Goal: Use online tool/utility: Utilize a website feature to perform a specific function

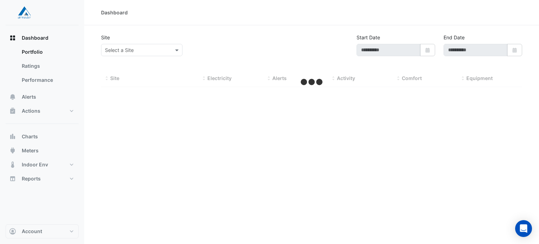
type input "**********"
select select "***"
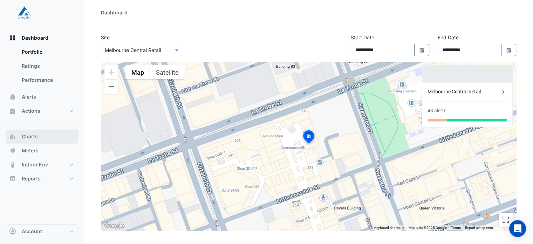
click at [44, 136] on button "Charts" at bounding box center [42, 136] width 73 height 14
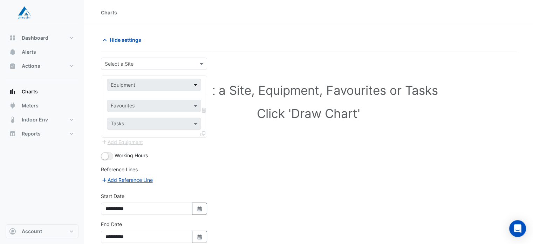
click at [194, 87] on span at bounding box center [196, 84] width 9 height 7
click at [196, 66] on div at bounding box center [154, 64] width 106 height 8
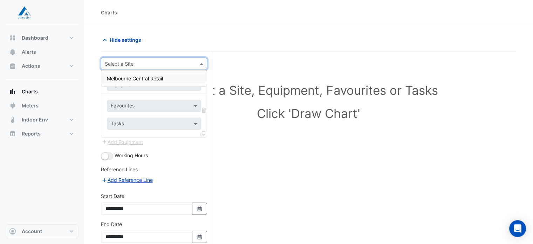
click at [177, 82] on div "Melbourne Central Retail" at bounding box center [154, 78] width 106 height 10
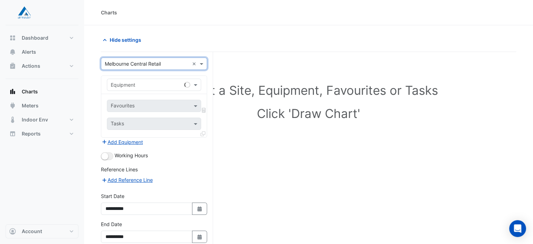
click at [190, 85] on div at bounding box center [187, 84] width 7 height 7
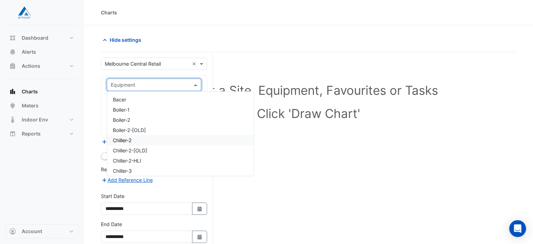
click at [187, 138] on div "Chiller-2" at bounding box center [180, 140] width 147 height 10
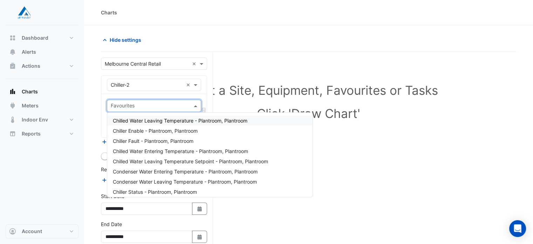
click at [196, 105] on span at bounding box center [196, 105] width 9 height 7
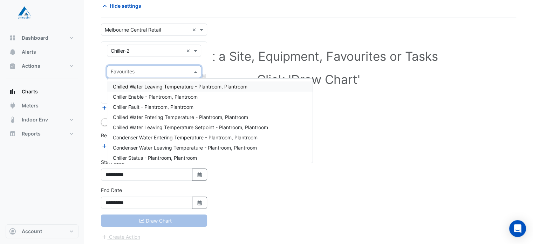
click at [196, 45] on div "Equipment × Chiller-2 ×" at bounding box center [154, 51] width 94 height 12
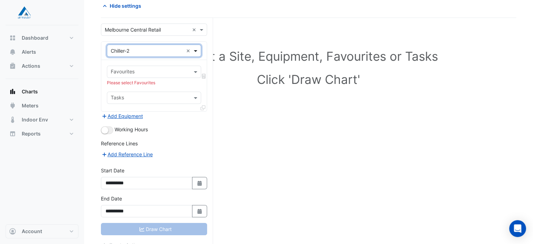
click at [195, 50] on span at bounding box center [196, 50] width 9 height 7
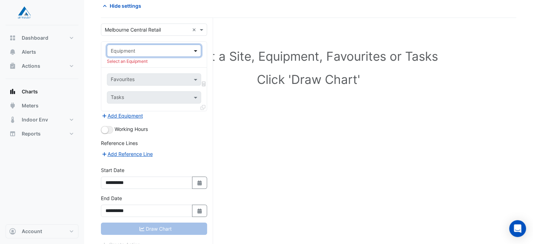
click at [198, 50] on span at bounding box center [196, 50] width 9 height 7
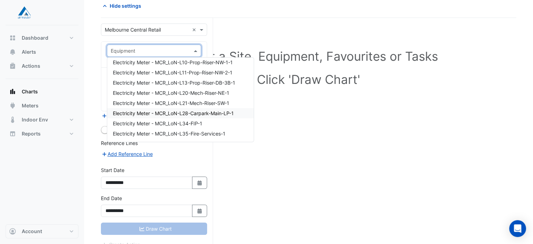
scroll to position [771, 0]
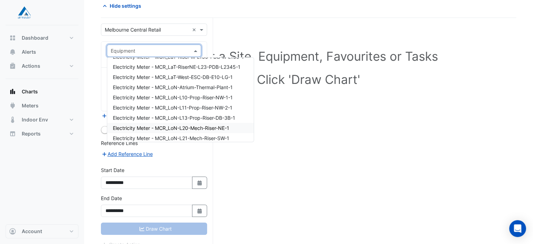
click at [212, 129] on span "Electricity Meter - MCR_LoN-L20-Mech-Riser-NE-1" at bounding box center [171, 128] width 116 height 6
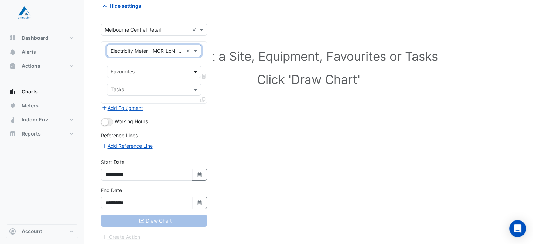
click at [195, 70] on span at bounding box center [196, 71] width 9 height 7
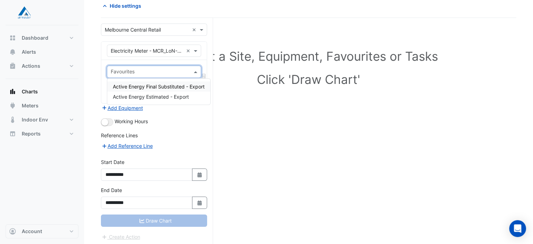
click at [191, 86] on span "Active Energy Final Substituted - Export" at bounding box center [159, 86] width 92 height 6
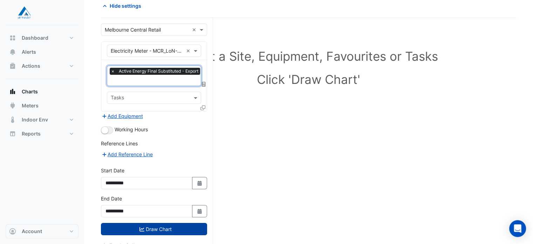
click at [150, 226] on button "Draw Chart" at bounding box center [154, 229] width 106 height 12
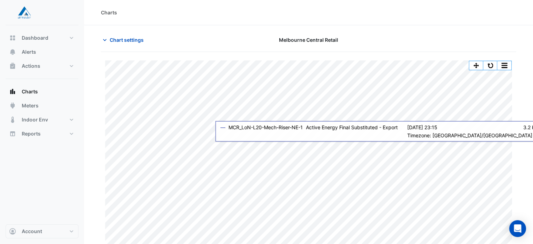
scroll to position [17, 0]
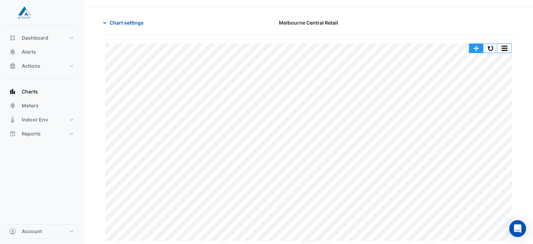
click at [474, 50] on button "button" at bounding box center [477, 48] width 14 height 9
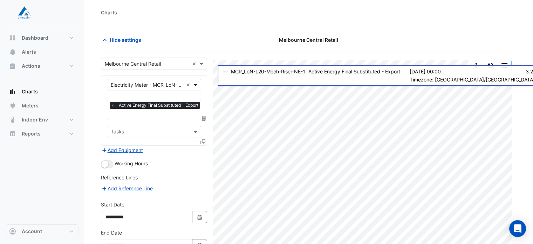
click at [195, 85] on span at bounding box center [196, 84] width 9 height 7
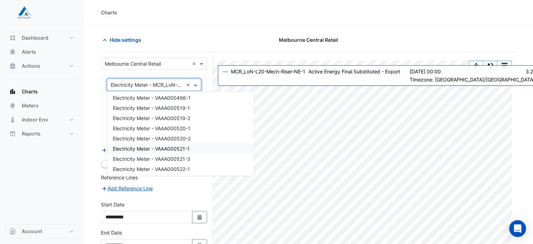
scroll to position [942, 0]
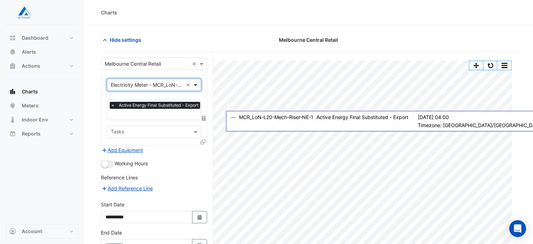
click at [196, 85] on span at bounding box center [196, 84] width 9 height 7
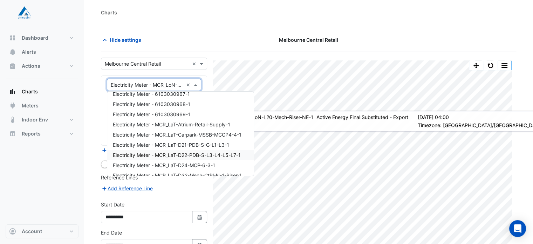
scroll to position [276, 0]
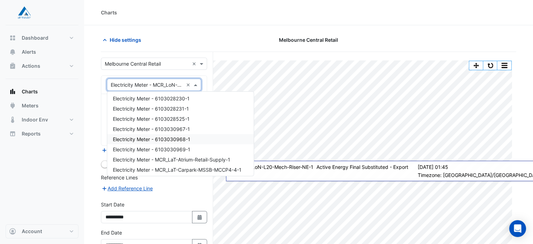
click at [182, 139] on span "Electricity Meter - 6103030968-1" at bounding box center [151, 139] width 77 height 6
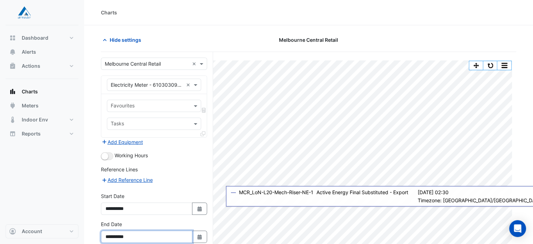
click at [116, 234] on input "**********" at bounding box center [147, 236] width 92 height 12
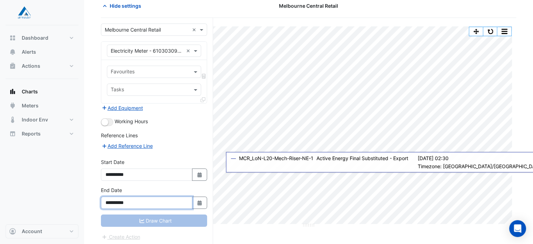
click at [155, 203] on input "**********" at bounding box center [147, 202] width 92 height 12
type input "**********"
click at [165, 216] on div "Draw Chart" at bounding box center [154, 220] width 106 height 12
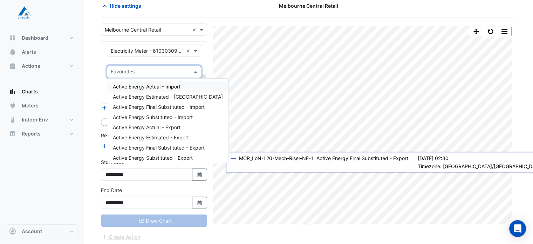
click at [191, 69] on div "Favourites" at bounding box center [154, 72] width 94 height 12
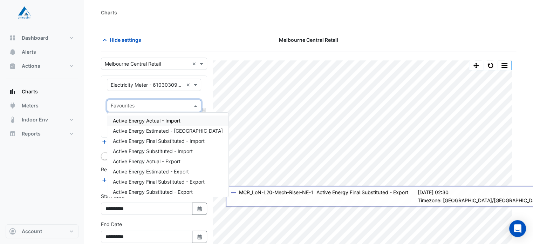
click at [185, 121] on div "Active Energy Actual - Import" at bounding box center [167, 120] width 121 height 10
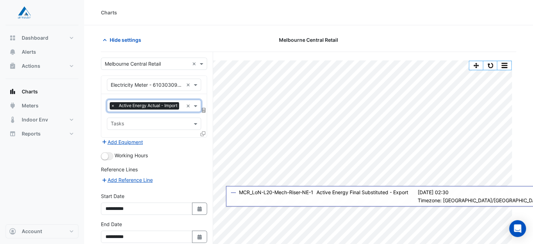
scroll to position [34, 0]
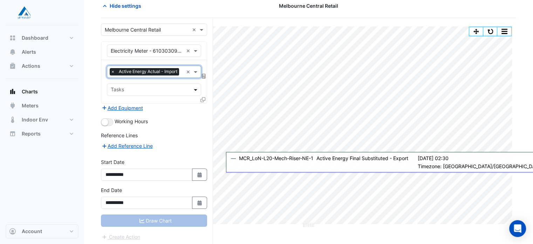
click at [194, 87] on span at bounding box center [196, 89] width 9 height 7
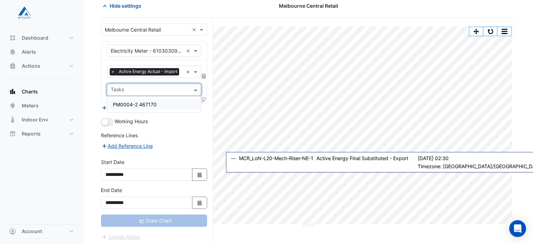
click at [183, 104] on div "PM0004-2 467170" at bounding box center [154, 104] width 94 height 10
click at [174, 146] on div "Add Reference Line" at bounding box center [154, 146] width 106 height 8
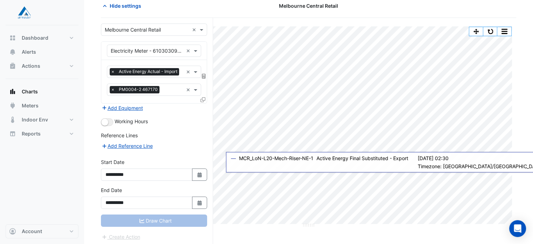
click at [147, 221] on div "Draw Chart" at bounding box center [154, 220] width 106 height 12
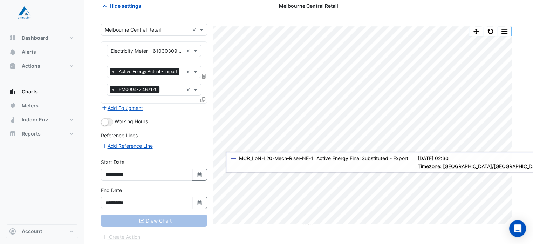
click at [147, 221] on div "Draw Chart" at bounding box center [154, 220] width 106 height 12
select select "***"
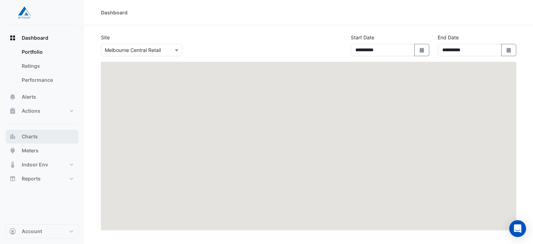
click at [36, 139] on span "Charts" at bounding box center [30, 136] width 16 height 7
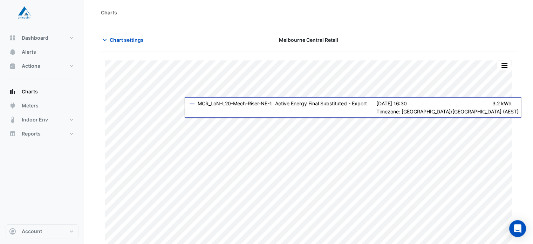
scroll to position [17, 0]
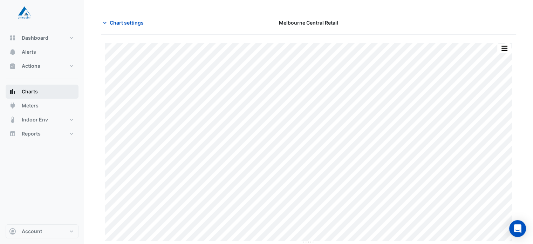
click at [20, 90] on button "Charts" at bounding box center [42, 92] width 73 height 14
click at [131, 22] on span "Chart settings" at bounding box center [127, 22] width 34 height 7
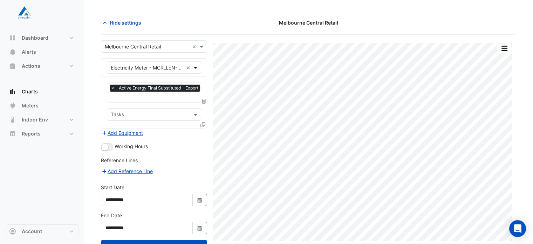
click at [199, 67] on span at bounding box center [196, 67] width 9 height 7
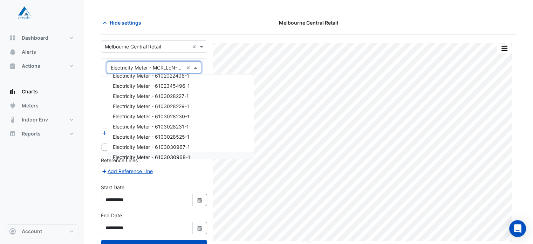
scroll to position [276, 0]
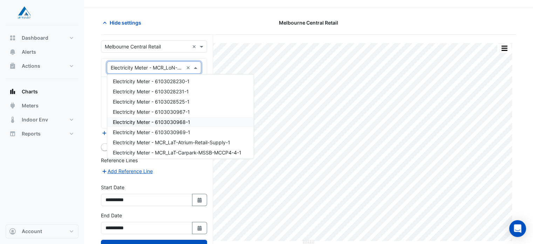
click at [182, 122] on span "Electricity Meter - 6103030968-1" at bounding box center [151, 122] width 77 height 6
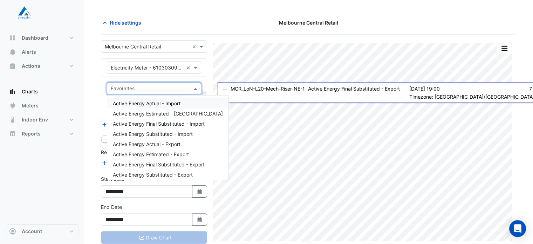
click at [193, 88] on span at bounding box center [196, 88] width 9 height 7
click at [189, 102] on div "Active Energy Actual - Import" at bounding box center [167, 103] width 121 height 10
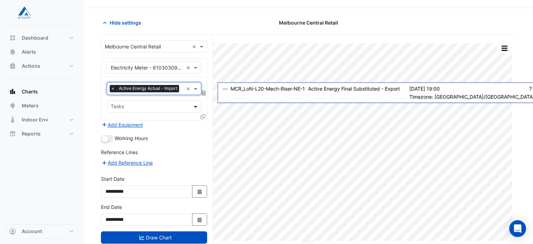
click at [193, 108] on span at bounding box center [196, 106] width 9 height 7
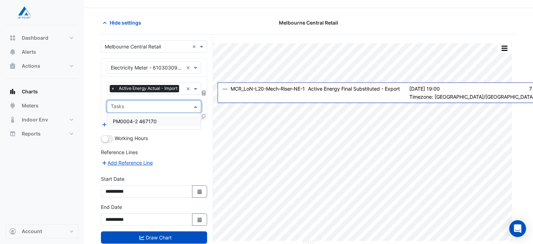
click at [174, 122] on div "PM0004-2 467170" at bounding box center [154, 121] width 94 height 10
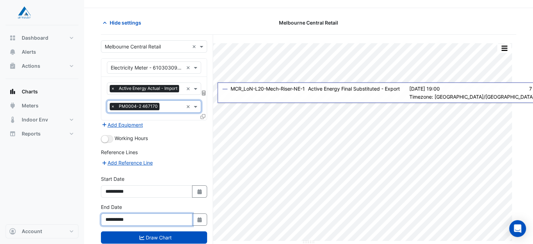
click at [117, 217] on input "**********" at bounding box center [147, 219] width 92 height 12
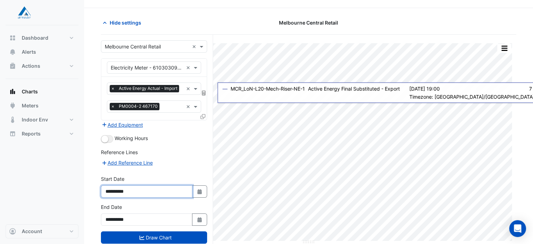
click at [117, 190] on input "**********" at bounding box center [147, 191] width 92 height 12
type input "**********"
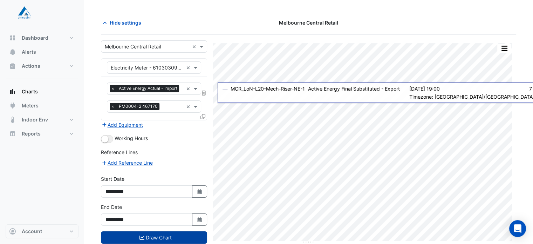
click at [138, 234] on button "Draw Chart" at bounding box center [154, 237] width 106 height 12
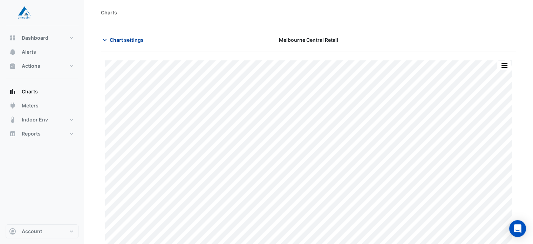
click at [114, 41] on span "Chart settings" at bounding box center [127, 39] width 34 height 7
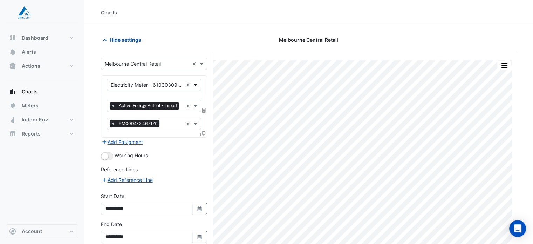
click at [195, 83] on span at bounding box center [196, 84] width 9 height 7
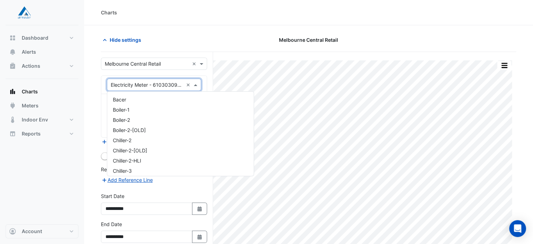
scroll to position [318, 0]
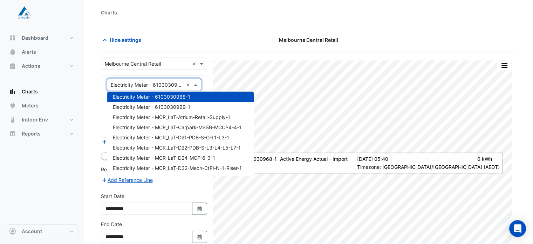
click at [210, 80] on div "**********" at bounding box center [157, 166] width 112 height 228
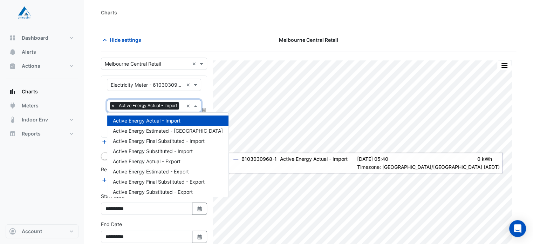
click at [193, 105] on span at bounding box center [196, 105] width 9 height 7
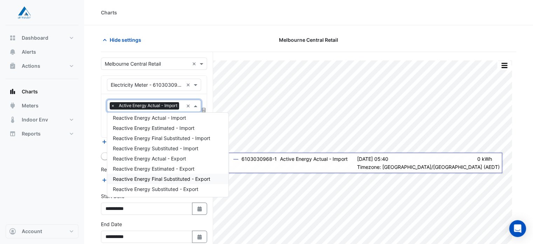
scroll to position [0, 0]
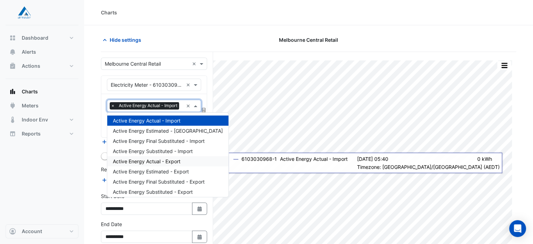
click at [177, 163] on span "Active Energy Actual - Export" at bounding box center [147, 161] width 68 height 6
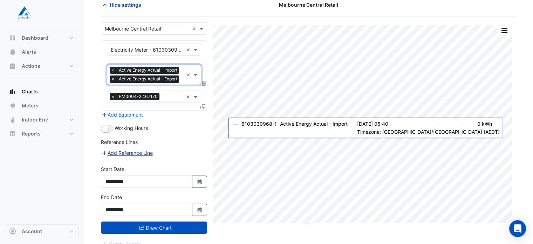
scroll to position [42, 0]
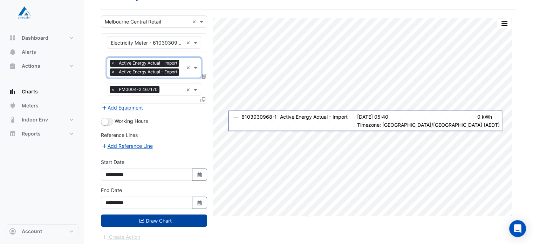
click at [143, 219] on icon "submit" at bounding box center [142, 220] width 5 height 5
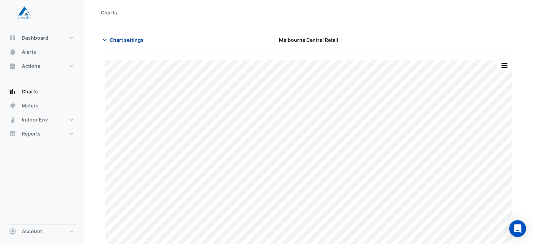
click at [107, 39] on icon "button" at bounding box center [104, 39] width 7 height 7
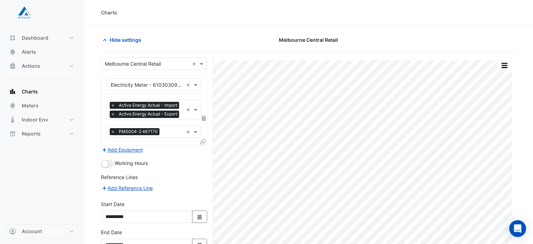
click at [112, 105] on span "×" at bounding box center [113, 105] width 6 height 7
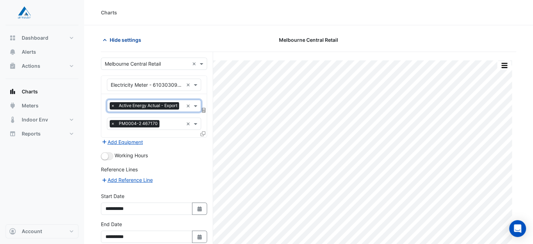
click at [121, 42] on span "Hide settings" at bounding box center [126, 39] width 32 height 7
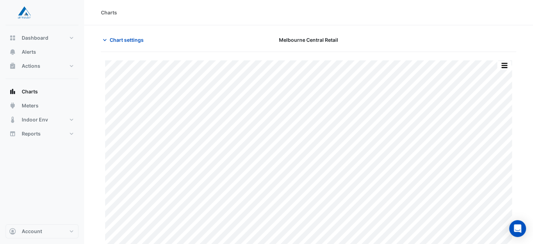
scroll to position [17, 0]
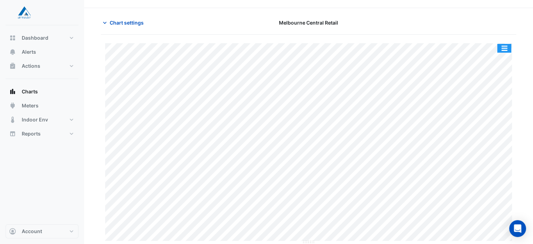
click at [504, 47] on button "button" at bounding box center [505, 48] width 14 height 9
click at [122, 20] on span "Chart settings" at bounding box center [127, 22] width 34 height 7
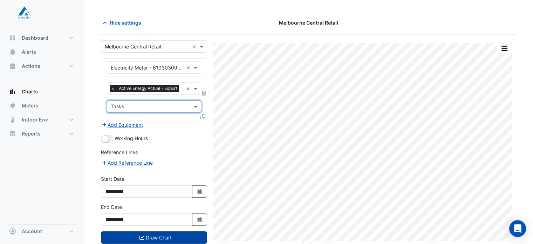
click at [172, 238] on button "Draw Chart" at bounding box center [154, 237] width 106 height 12
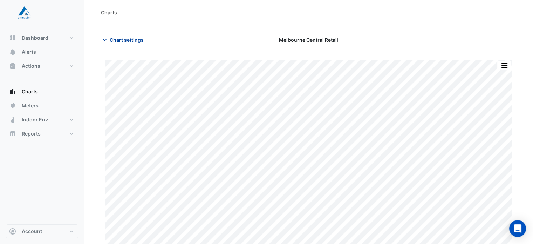
click at [106, 42] on icon "button" at bounding box center [104, 39] width 7 height 7
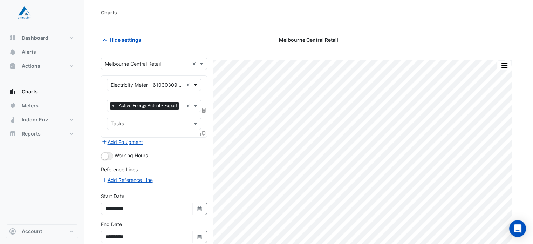
click at [196, 85] on span at bounding box center [196, 84] width 9 height 7
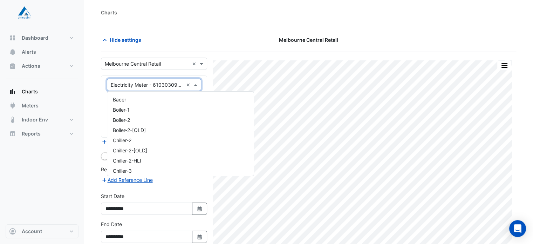
scroll to position [318, 0]
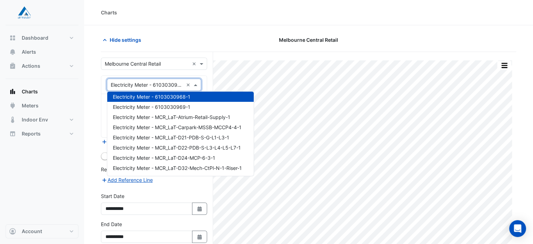
click at [196, 85] on span at bounding box center [196, 84] width 9 height 7
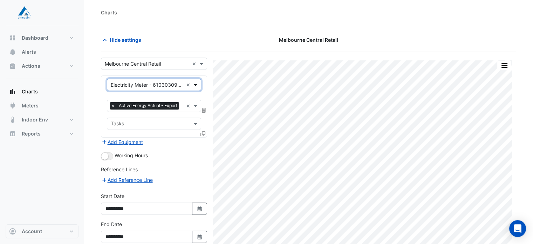
click at [196, 85] on span at bounding box center [196, 84] width 9 height 7
click at [136, 140] on button "Add Equipment" at bounding box center [122, 142] width 42 height 8
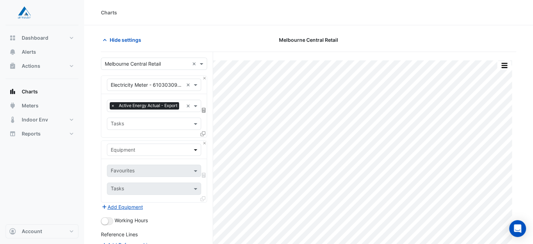
click at [195, 150] on span at bounding box center [196, 149] width 9 height 7
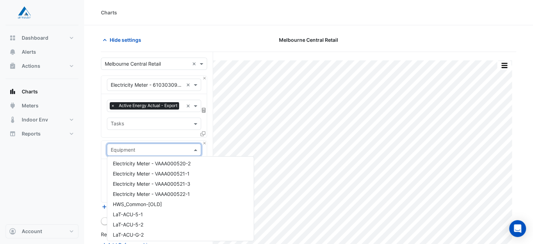
scroll to position [912, 0]
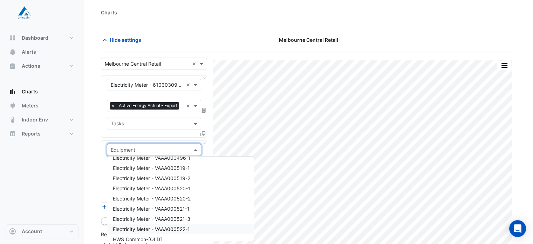
click at [179, 231] on span "Electricity Meter - VAAA000522-1" at bounding box center [151, 229] width 77 height 6
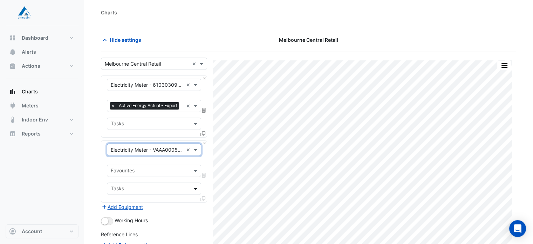
click at [197, 188] on span at bounding box center [196, 188] width 9 height 7
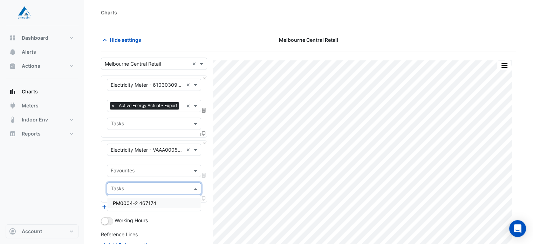
click at [197, 188] on span at bounding box center [196, 188] width 9 height 7
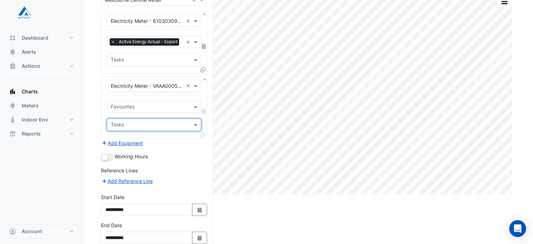
scroll to position [29, 0]
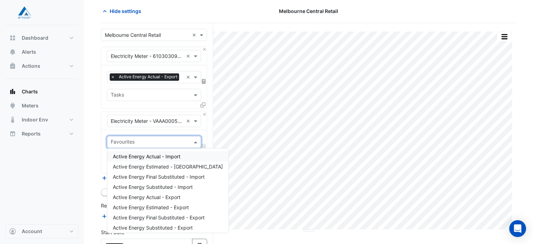
click at [195, 140] on span at bounding box center [196, 141] width 9 height 7
click at [158, 196] on span "Active Energy Actual - Export" at bounding box center [147, 197] width 68 height 6
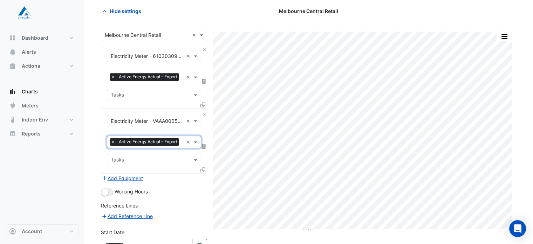
scroll to position [99, 0]
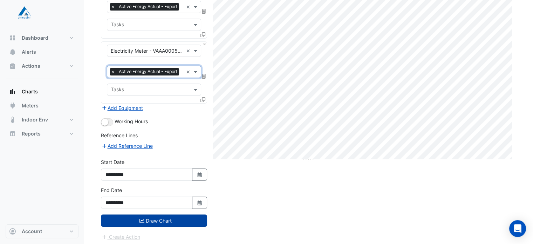
click at [173, 216] on button "Draw Chart" at bounding box center [154, 220] width 106 height 12
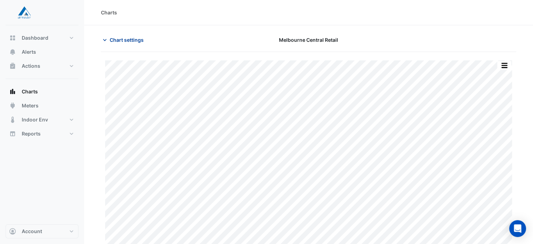
click at [132, 40] on span "Chart settings" at bounding box center [127, 39] width 34 height 7
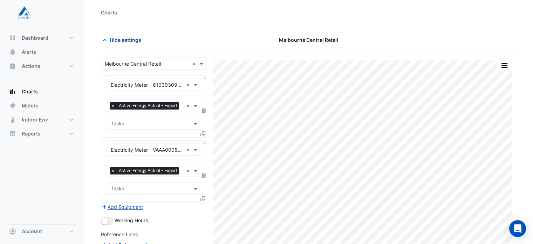
scroll to position [99, 0]
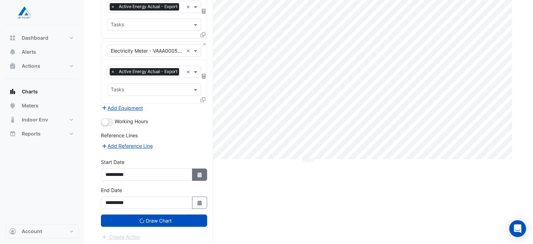
click at [196, 174] on button "Select Date" at bounding box center [199, 174] width 15 height 12
select select "*"
select select "****"
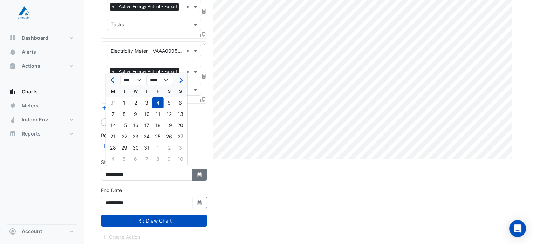
click at [195, 174] on button "Select Date" at bounding box center [199, 174] width 15 height 12
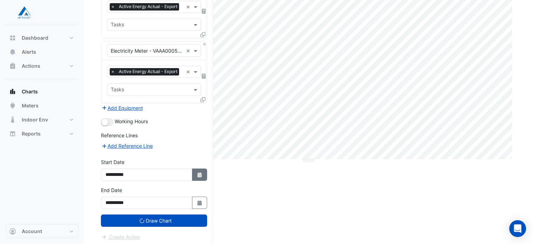
click at [195, 174] on button "Select Date" at bounding box center [199, 174] width 15 height 12
select select "*"
select select "****"
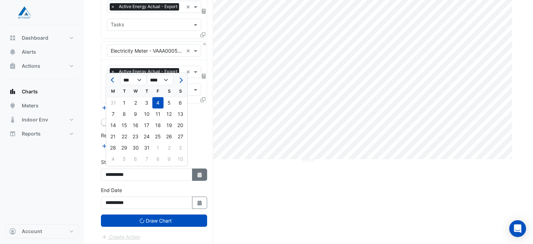
click at [195, 174] on button "Select Date" at bounding box center [199, 174] width 15 height 12
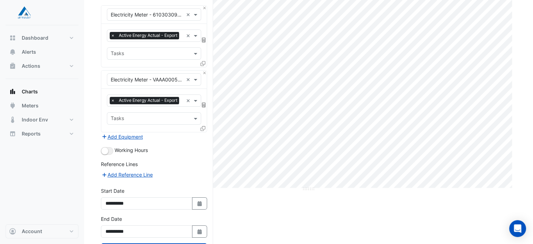
scroll to position [0, 0]
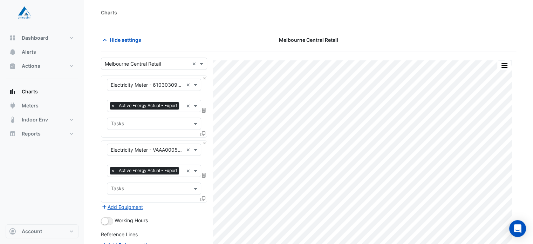
click at [136, 82] on input "text" at bounding box center [147, 84] width 73 height 7
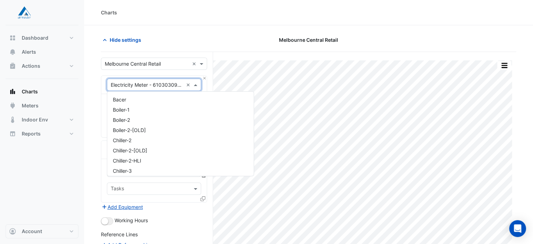
scroll to position [318, 0]
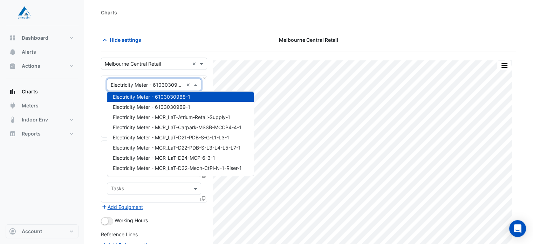
click at [245, 50] on div "Hide settings Melbourne Central Retail" at bounding box center [309, 43] width 416 height 18
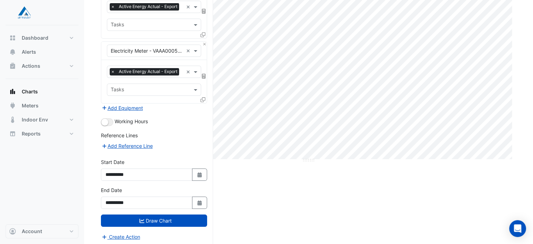
scroll to position [0, 0]
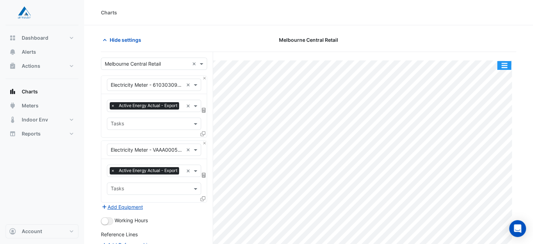
click at [507, 62] on button "button" at bounding box center [505, 65] width 14 height 9
drag, startPoint x: 522, startPoint y: 72, endPoint x: 499, endPoint y: 65, distance: 23.8
click at [499, 65] on button "button" at bounding box center [505, 65] width 14 height 9
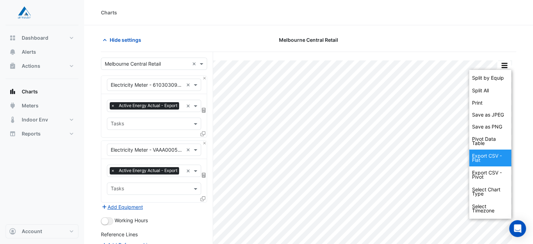
click at [481, 154] on div "Export CSV - Flat" at bounding box center [491, 157] width 42 height 17
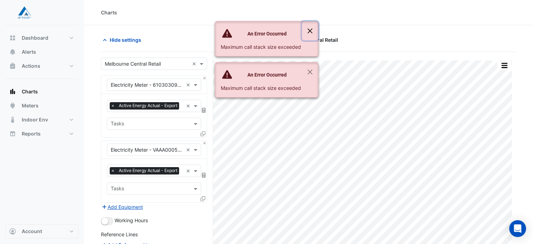
click at [309, 31] on button "Close" at bounding box center [310, 30] width 16 height 19
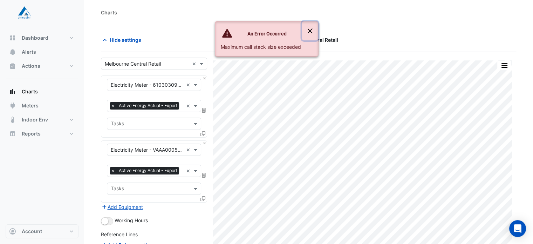
click at [310, 30] on button "Close" at bounding box center [310, 30] width 16 height 19
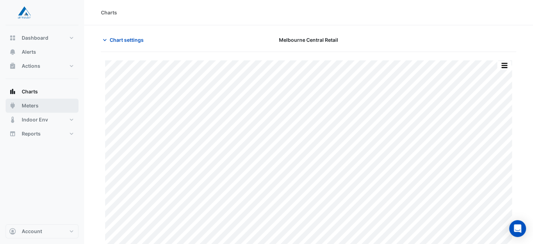
click at [32, 107] on span "Meters" at bounding box center [30, 105] width 17 height 7
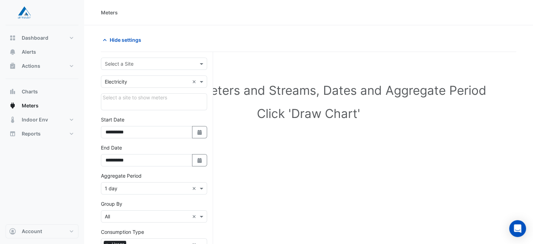
click at [138, 63] on input "text" at bounding box center [147, 63] width 85 height 7
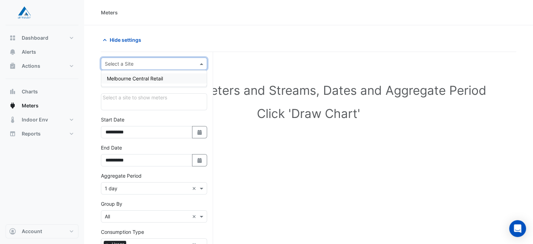
click at [135, 75] on span "Melbourne Central Retail" at bounding box center [135, 78] width 56 height 6
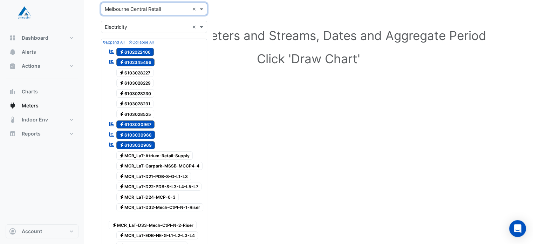
scroll to position [55, 0]
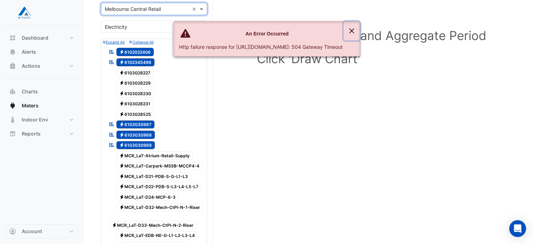
click at [360, 29] on button "Close" at bounding box center [352, 30] width 16 height 19
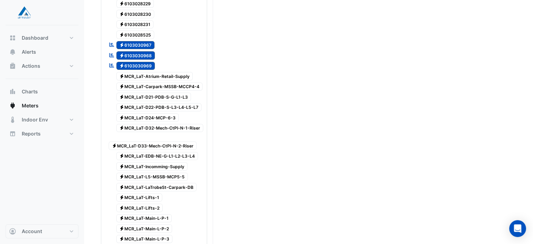
scroll to position [160, 0]
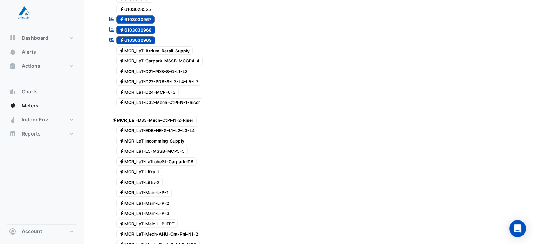
click at [147, 29] on span "Electricity 6103030968" at bounding box center [135, 30] width 39 height 8
click at [141, 40] on span "Electricity 6103030969" at bounding box center [135, 40] width 39 height 8
click at [138, 15] on span "Electricity 6103030967" at bounding box center [135, 19] width 39 height 8
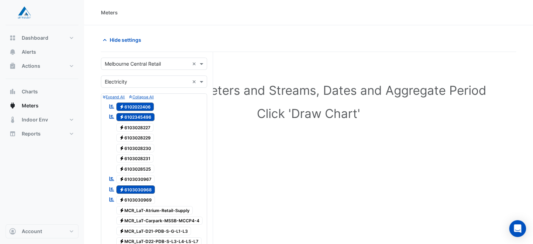
click at [129, 115] on span "Electricity 6102345496" at bounding box center [135, 117] width 39 height 8
click at [135, 106] on span "Electricity 6102022406" at bounding box center [135, 106] width 38 height 8
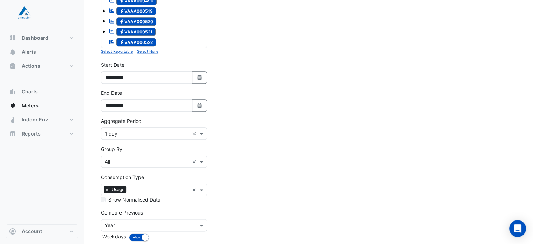
scroll to position [712, 0]
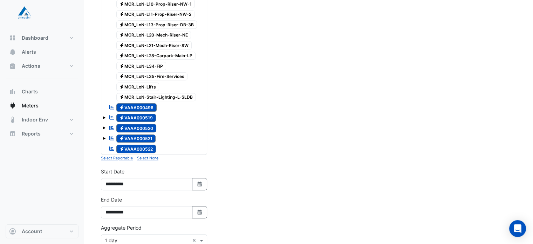
click at [131, 103] on span "Electricity VAAA000496" at bounding box center [136, 107] width 41 height 8
click at [131, 114] on span "Electricity VAAA000519" at bounding box center [136, 118] width 40 height 8
click at [130, 124] on span "Electricity VAAA000520" at bounding box center [136, 128] width 40 height 8
click at [132, 134] on span "Electricity VAAA000521" at bounding box center [136, 138] width 40 height 8
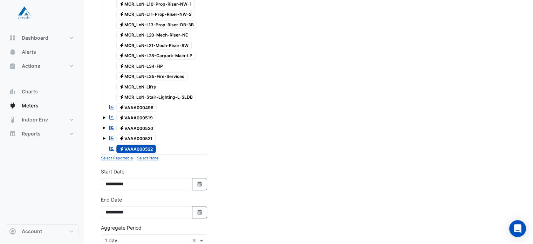
click at [132, 144] on span "Electricity VAAA000522" at bounding box center [136, 148] width 40 height 8
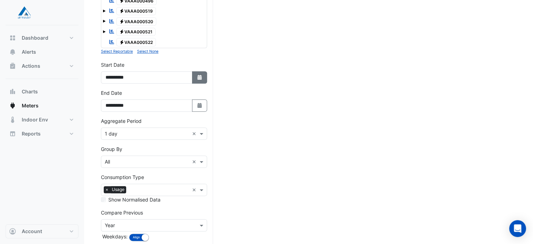
click at [201, 75] on icon "Select Date" at bounding box center [200, 77] width 6 height 5
select select "*"
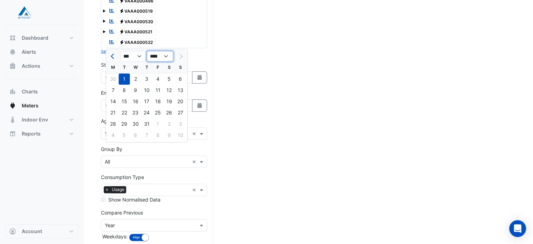
click at [164, 58] on select "**** **** **** **** **** **** **** **** **** **** ****" at bounding box center [160, 56] width 27 height 11
select select "****"
click at [147, 51] on select "**** **** **** **** **** **** **** **** **** **** ****" at bounding box center [160, 56] width 27 height 11
click at [134, 54] on select "*** *** *** *** *** *** *** *** *** *** *** ***" at bounding box center [133, 56] width 27 height 11
select select "*"
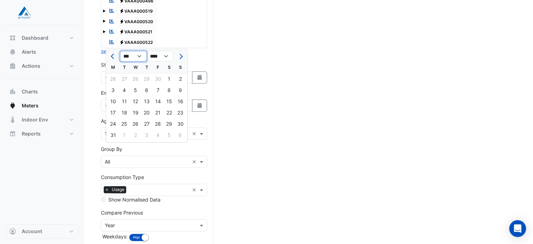
click at [120, 51] on select "*** *** *** *** *** *** *** *** *** *** *** ***" at bounding box center [133, 56] width 27 height 11
click at [110, 109] on div "21" at bounding box center [113, 112] width 11 height 11
type input "**********"
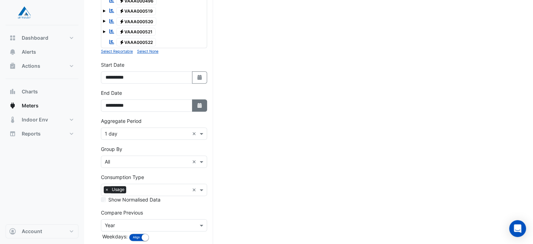
click at [200, 103] on icon "button" at bounding box center [199, 105] width 4 height 5
select select "*"
select select "****"
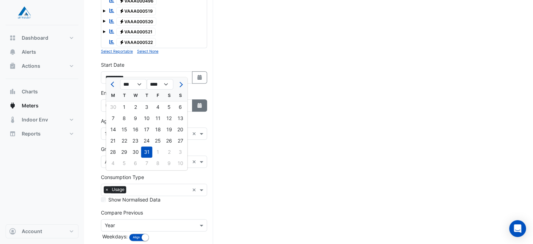
click at [200, 103] on icon "button" at bounding box center [199, 105] width 4 height 5
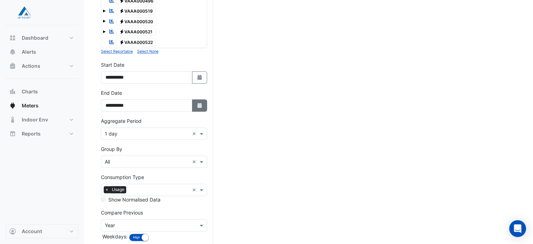
click at [198, 103] on icon "button" at bounding box center [199, 105] width 4 height 5
select select "*"
select select "****"
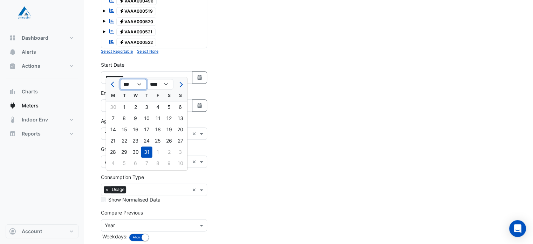
click at [137, 83] on select "*** *** *** *** *** *** *** *** *** *** *** ***" at bounding box center [133, 84] width 27 height 11
select select "*"
click at [120, 79] on select "*** *** *** *** *** *** *** *** *** *** *** ***" at bounding box center [133, 84] width 27 height 11
click at [114, 141] on div "18" at bounding box center [113, 140] width 11 height 11
type input "**********"
